Goal: Use online tool/utility: Utilize a website feature to perform a specific function

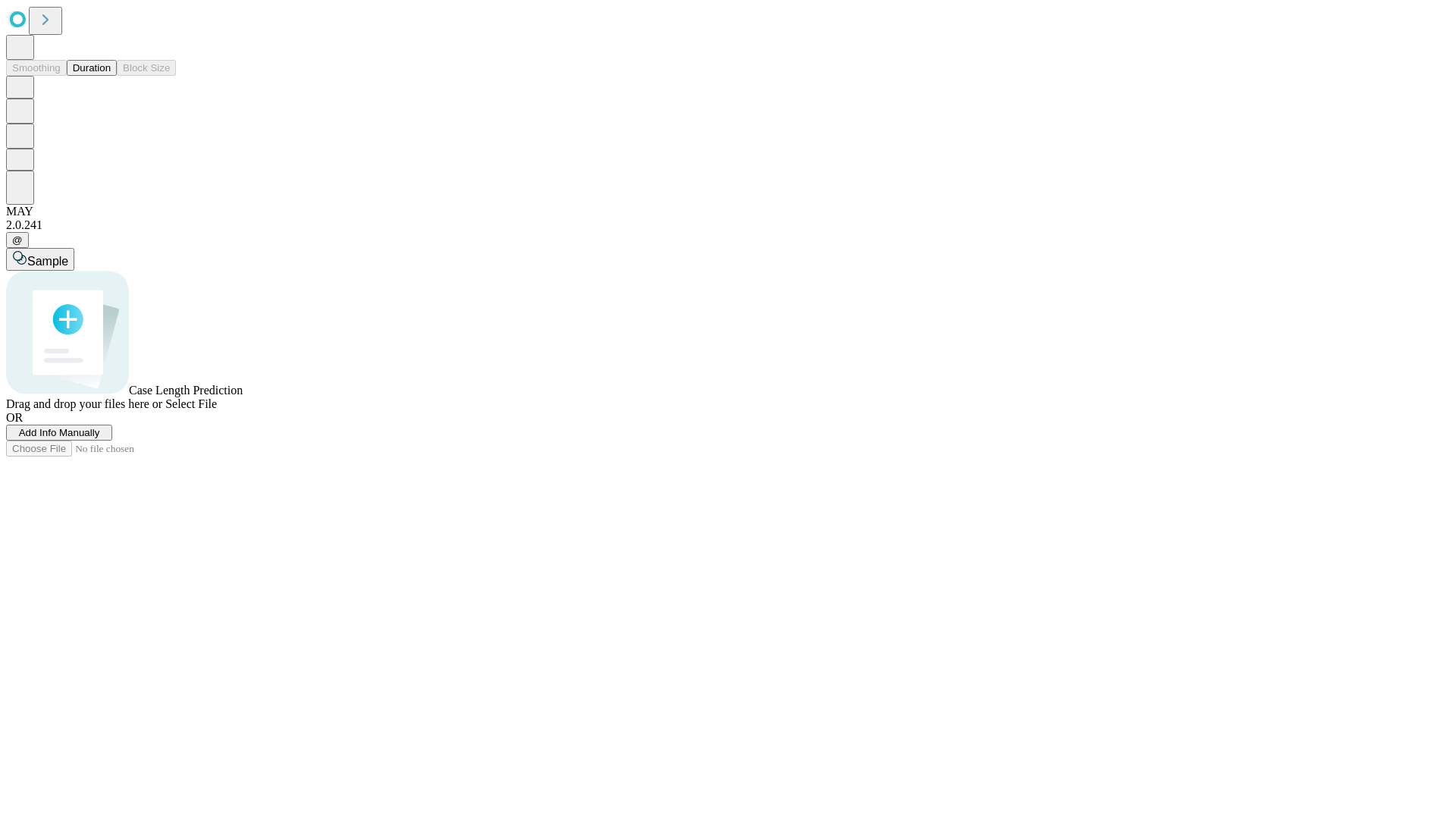
click at [111, 76] on button "Duration" at bounding box center [91, 67] width 50 height 16
click at [68, 255] on span "Sample" at bounding box center [47, 261] width 41 height 13
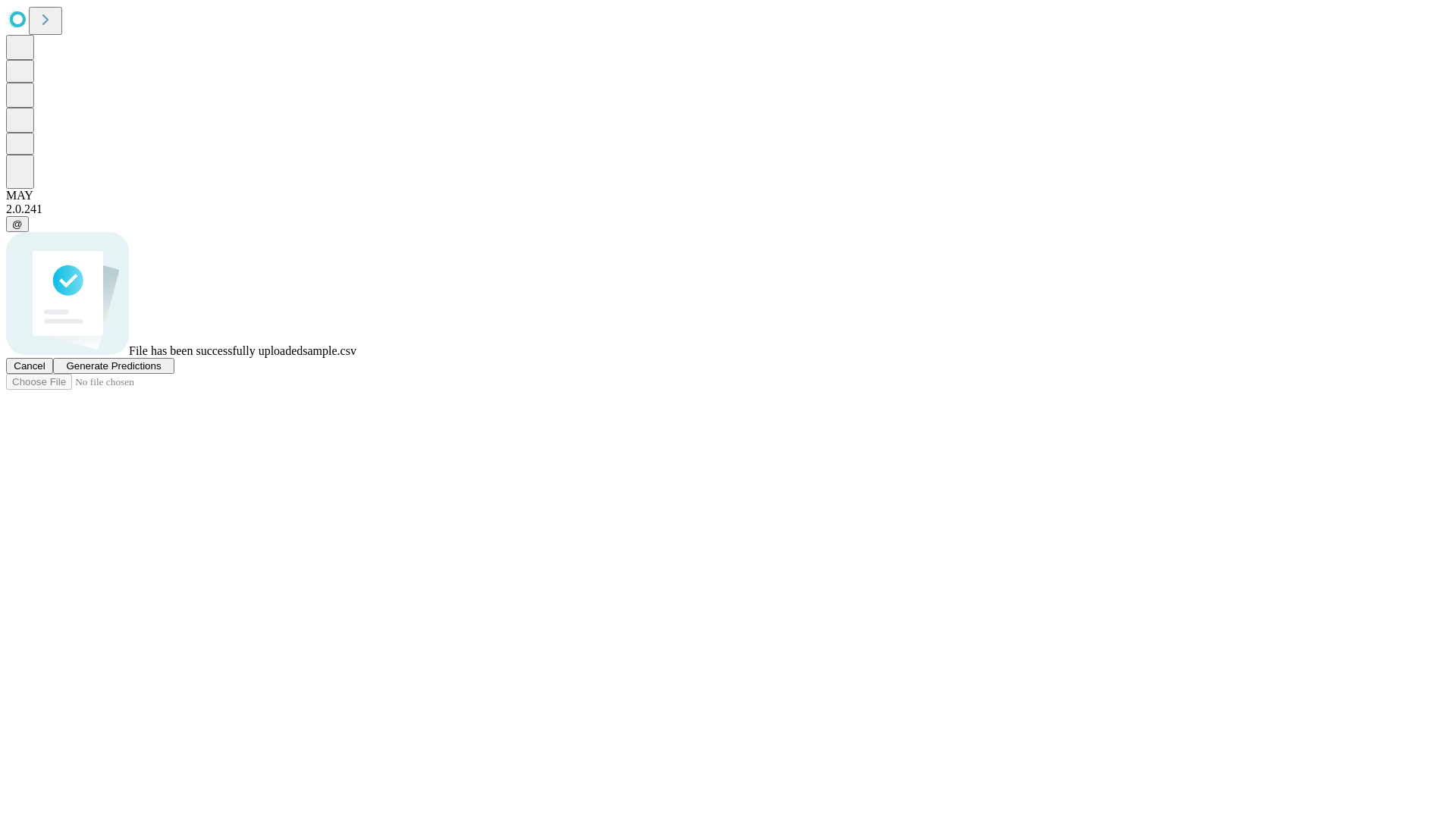
click at [161, 371] on span "Generate Predictions" at bounding box center [114, 365] width 95 height 11
